Goal: Task Accomplishment & Management: Use online tool/utility

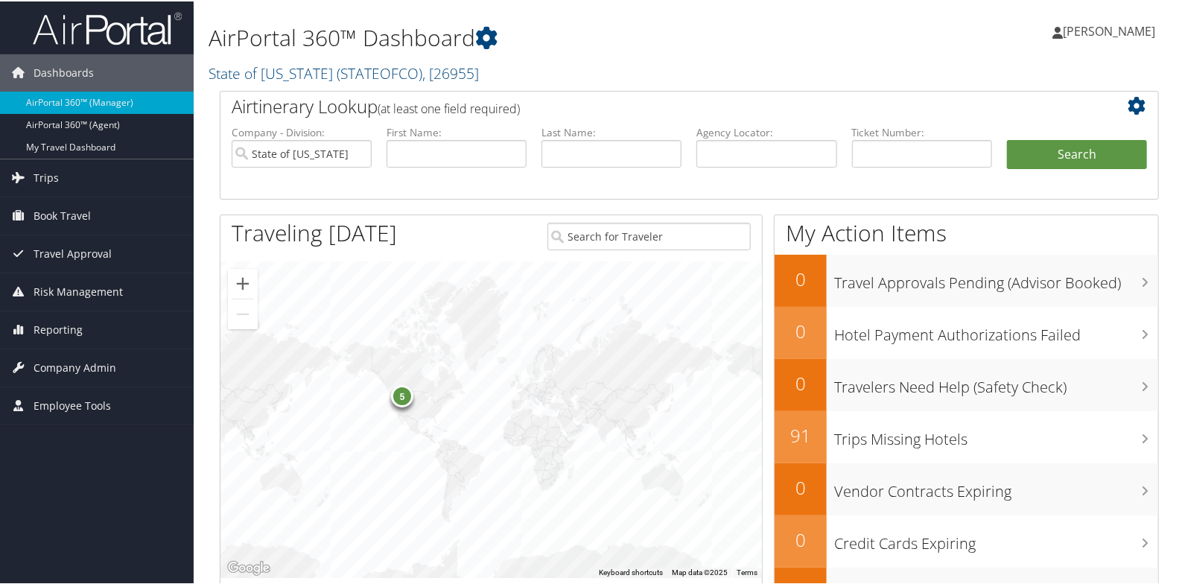
click at [524, 44] on h1 "AirPortal 360™ Dashboard" at bounding box center [529, 36] width 641 height 31
click at [517, 63] on h2 "State of Colorado ( STATEOFCO ) , [ 26955 ]" at bounding box center [529, 70] width 641 height 25
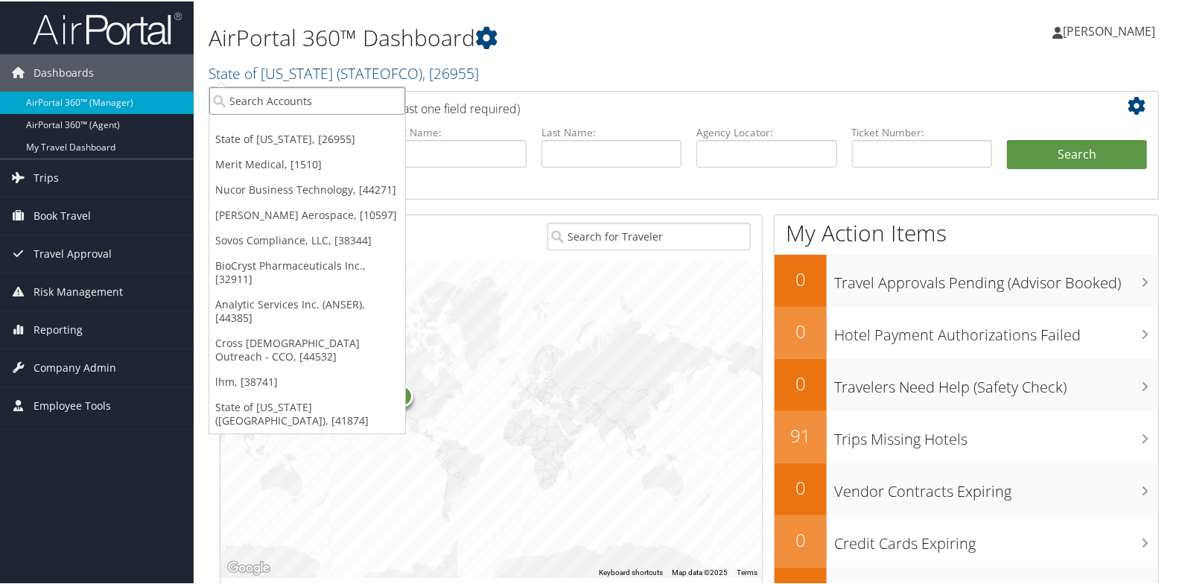
click at [342, 106] on input "search" at bounding box center [307, 100] width 196 height 28
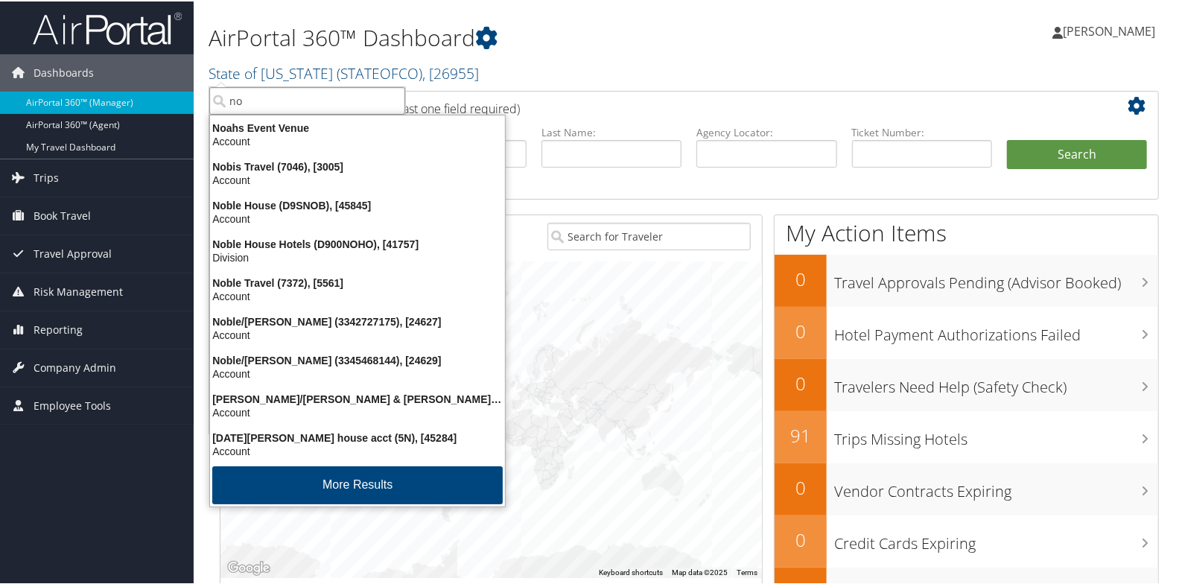
type input "nor"
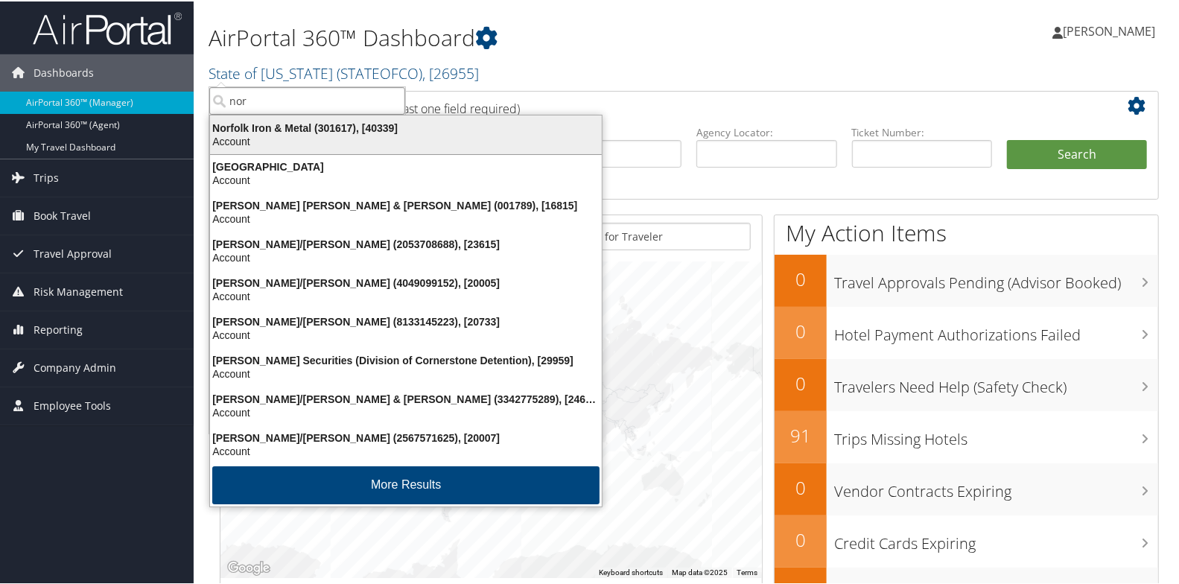
click at [271, 123] on div "Norfolk Iron & Metal (301617), [40339]" at bounding box center [406, 126] width 410 height 13
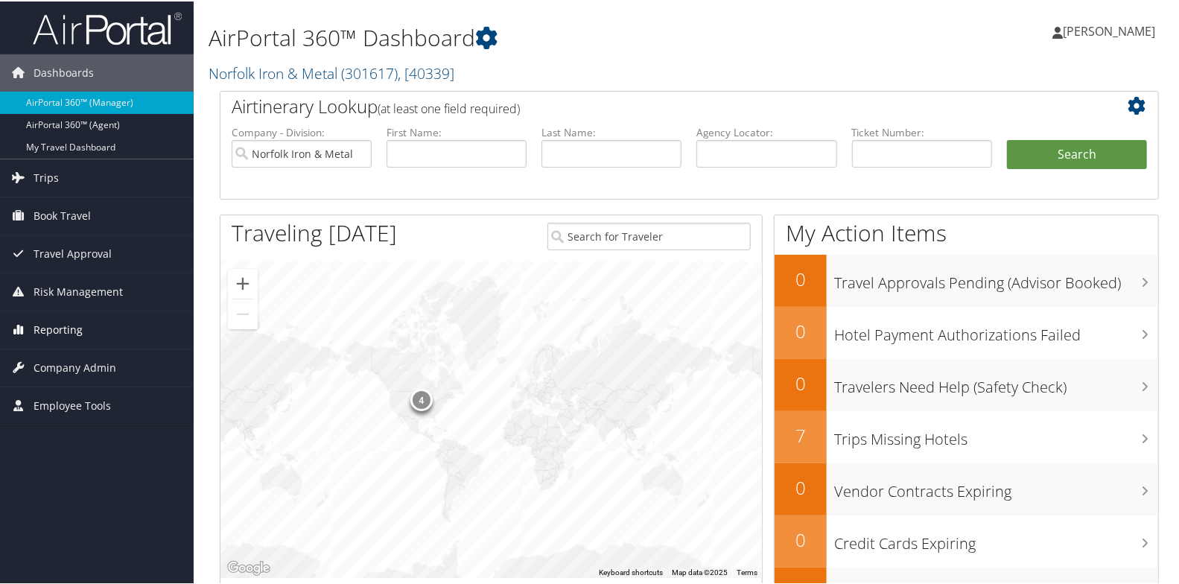
click at [69, 334] on span "Reporting" at bounding box center [58, 328] width 49 height 37
click at [66, 179] on link "Trips" at bounding box center [97, 176] width 194 height 37
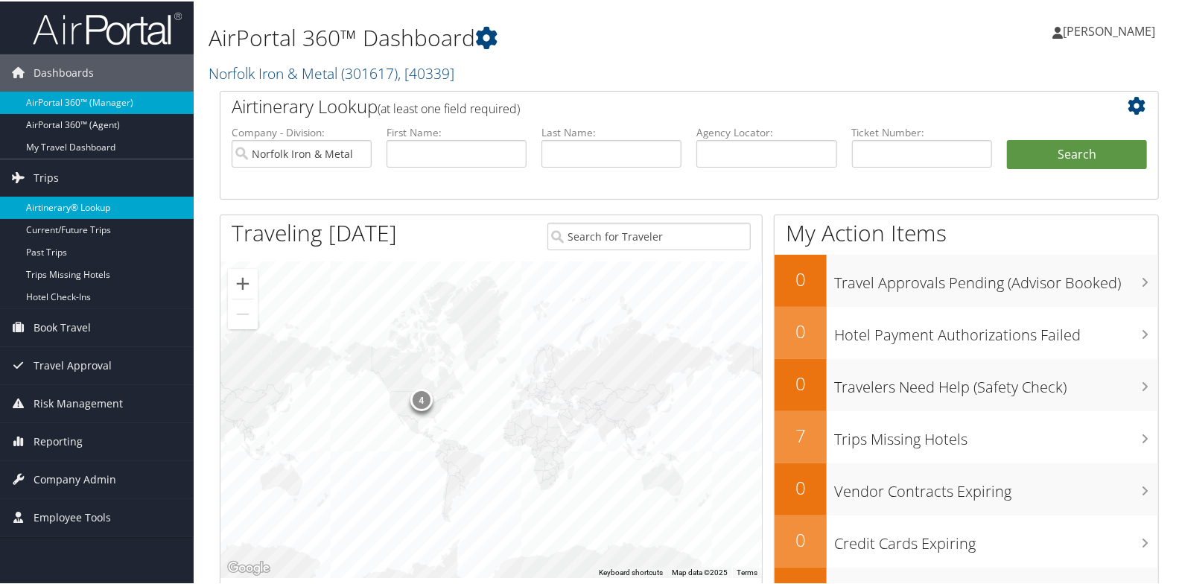
click at [66, 208] on link "Airtinerary® Lookup" at bounding box center [97, 206] width 194 height 22
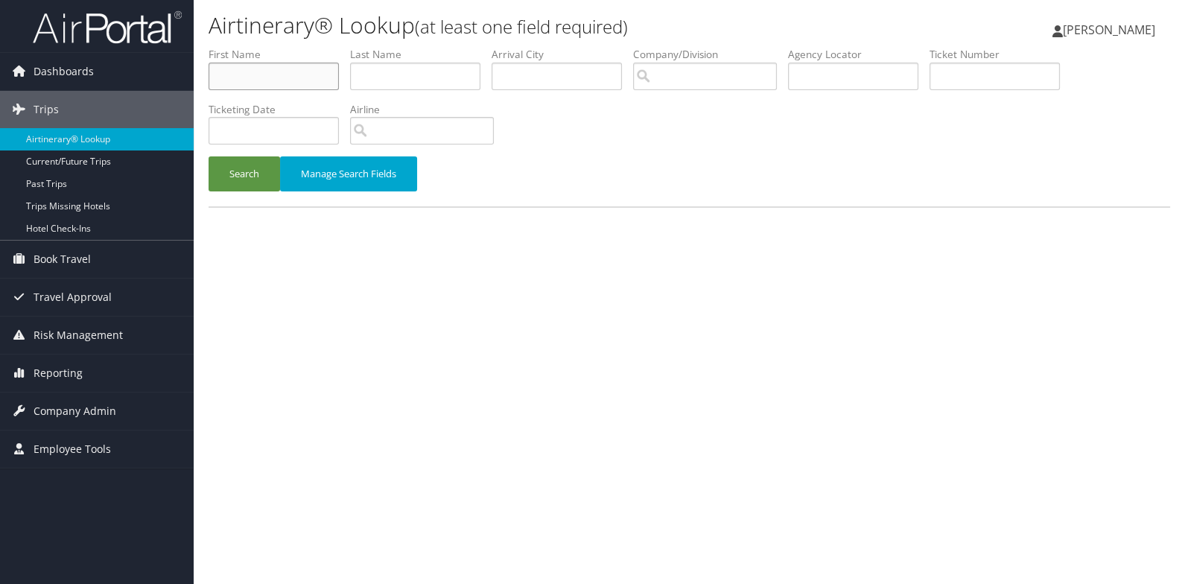
click at [258, 81] on input "text" at bounding box center [274, 77] width 130 height 28
type input "james"
type input "florence"
click at [243, 177] on button "Search" at bounding box center [244, 173] width 71 height 35
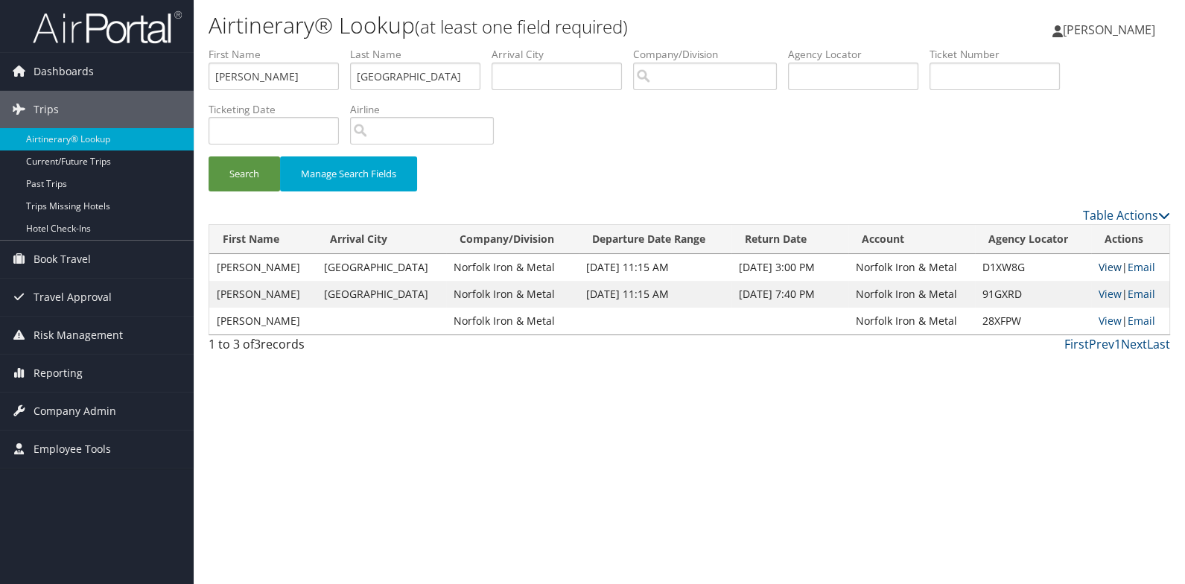
click at [1106, 267] on link "View" at bounding box center [1109, 267] width 23 height 14
click at [1139, 267] on link "Email" at bounding box center [1142, 267] width 28 height 14
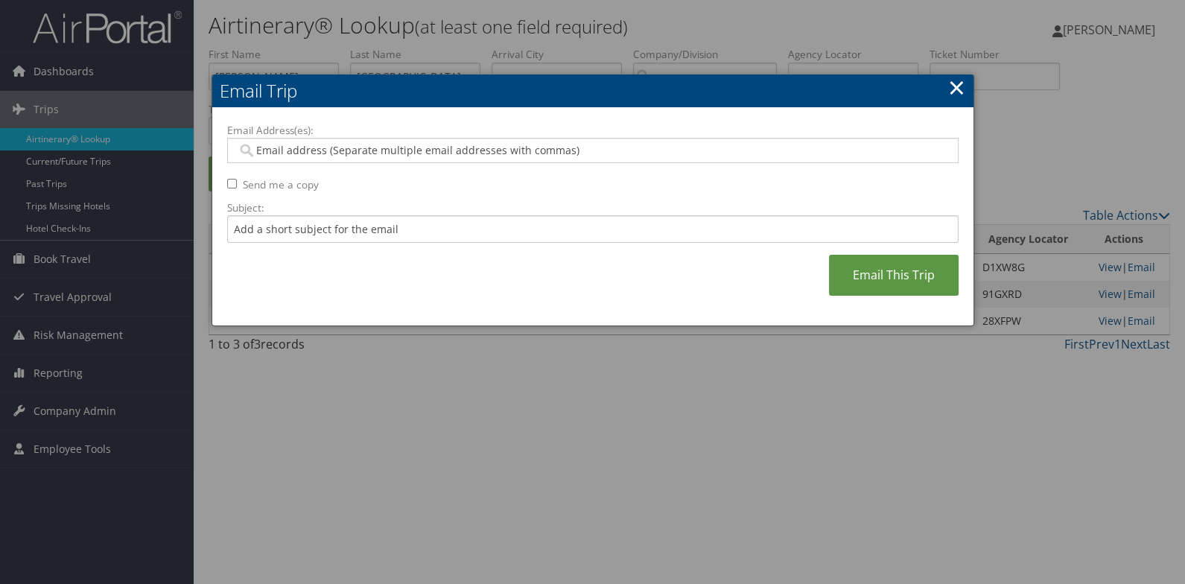
click at [256, 150] on input "Email Address(es):" at bounding box center [593, 150] width 712 height 15
type input "jflorence@norfolkmetal.com"
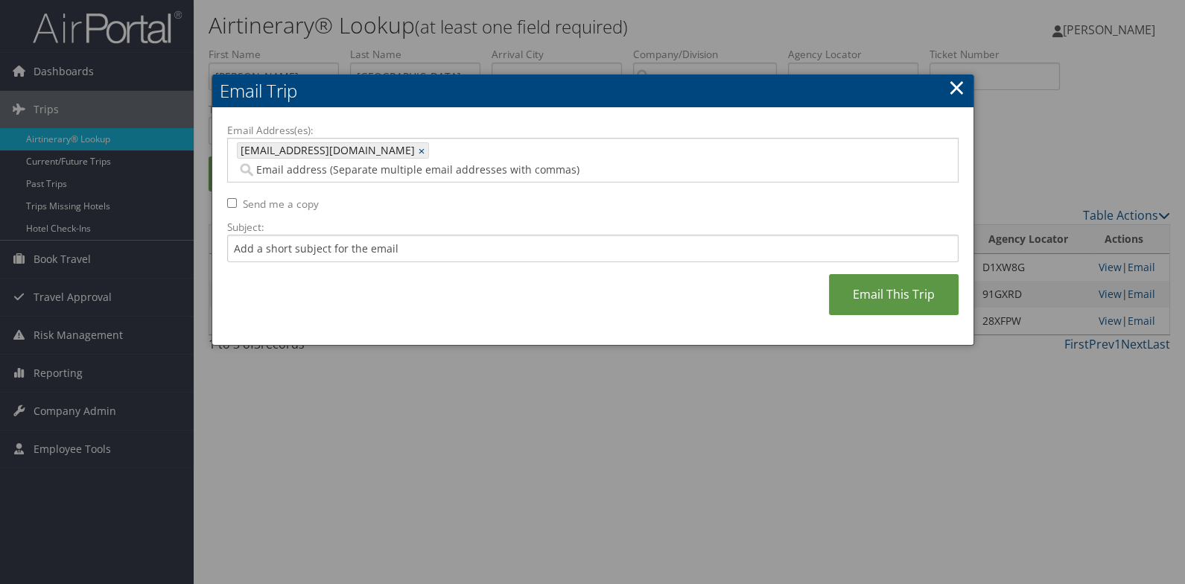
click at [227, 198] on input "Send me a copy" at bounding box center [232, 203] width 10 height 10
checkbox input "true"
click at [854, 282] on link "Email This Trip" at bounding box center [894, 294] width 130 height 41
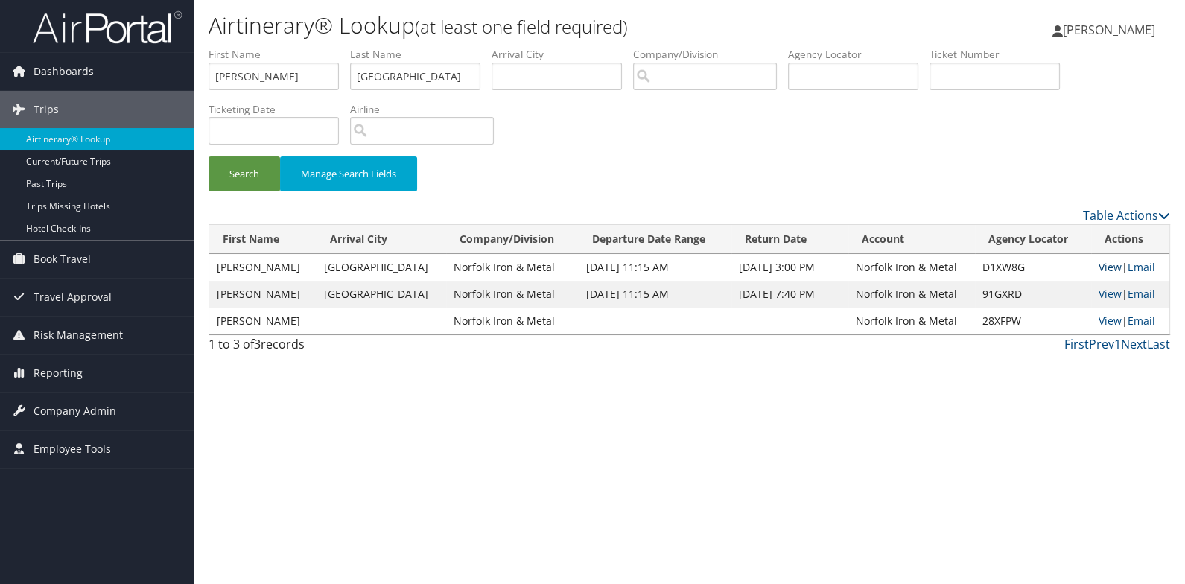
click at [1101, 271] on link "View" at bounding box center [1109, 267] width 23 height 14
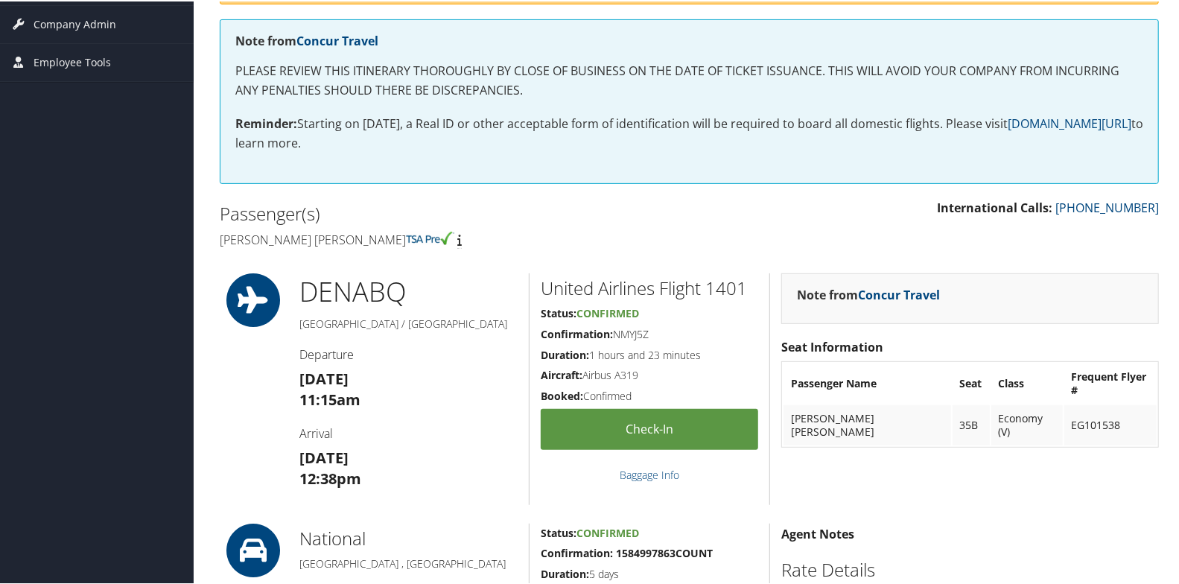
scroll to position [297, 0]
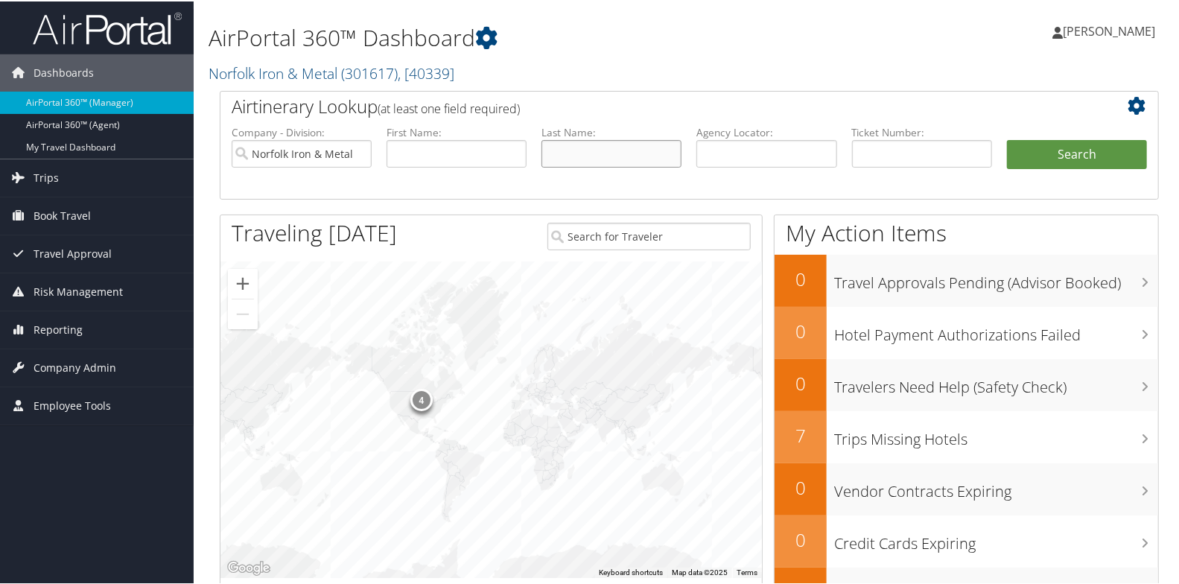
click at [574, 150] on input "text" at bounding box center [611, 153] width 140 height 28
type input "[GEOGRAPHIC_DATA]"
type input "[PERSON_NAME]"
type input "[GEOGRAPHIC_DATA]"
click at [1040, 159] on button "Search" at bounding box center [1077, 154] width 140 height 30
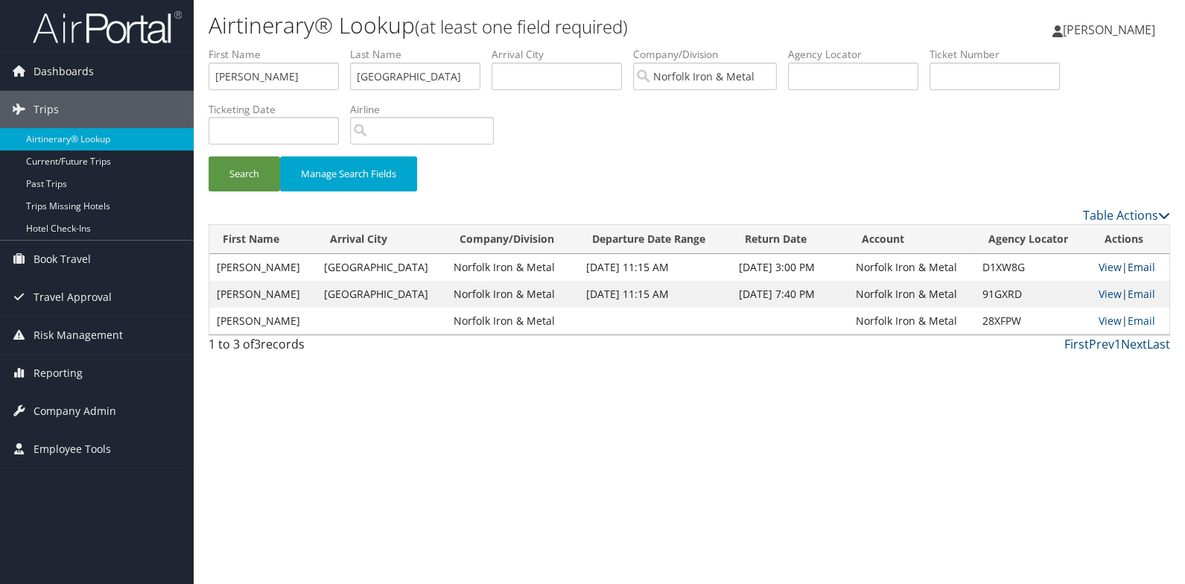
click at [1145, 270] on link "Email" at bounding box center [1142, 267] width 28 height 14
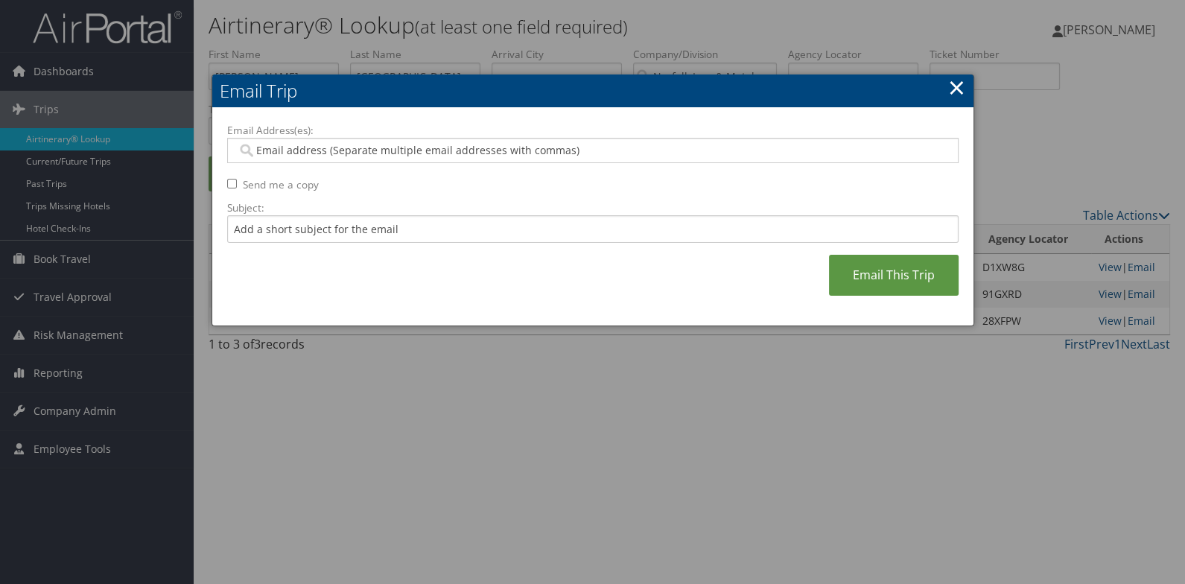
click at [261, 152] on input "Email Address(es):" at bounding box center [593, 150] width 712 height 15
click at [264, 151] on input "Email Address(es):" at bounding box center [593, 150] width 712 height 15
paste input "[EMAIL_ADDRESS][DOMAIN_NAME]"
type input "[EMAIL_ADDRESS][DOMAIN_NAME]"
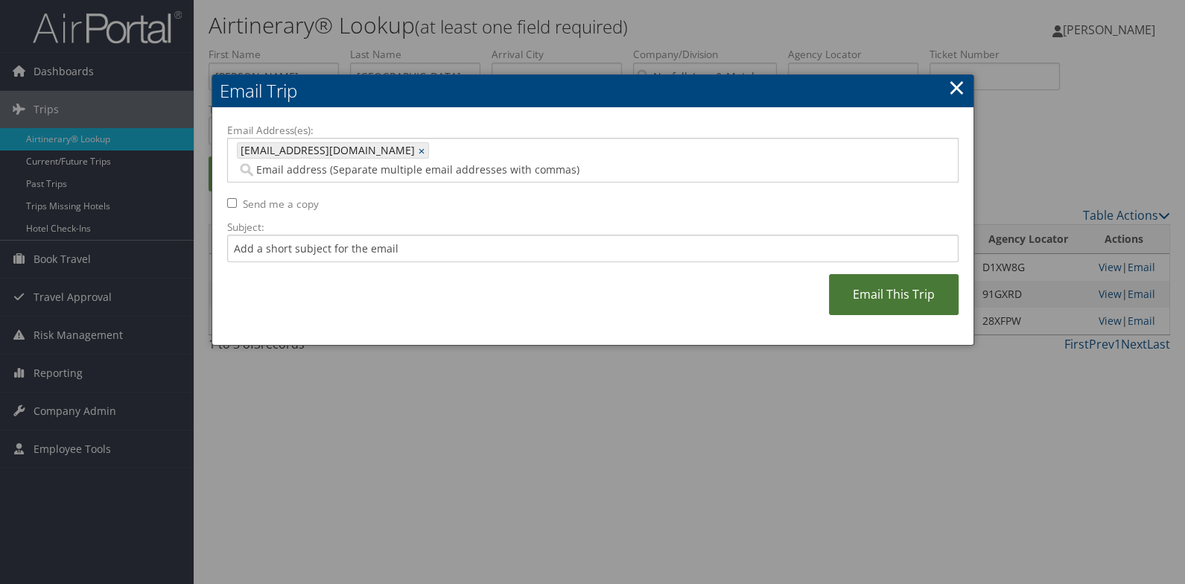
click at [853, 284] on link "Email This Trip" at bounding box center [894, 294] width 130 height 41
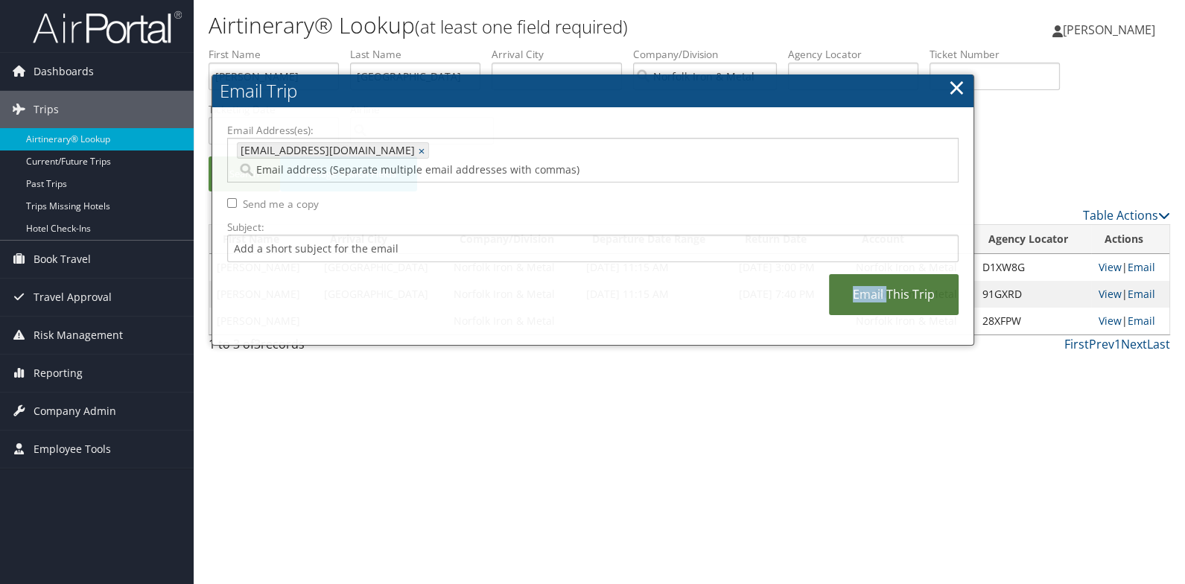
click at [853, 284] on link "Email This Trip" at bounding box center [894, 294] width 130 height 41
